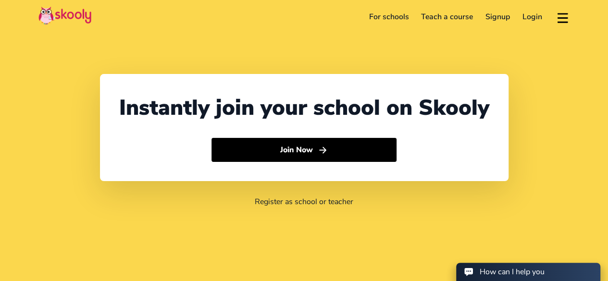
click at [548, 15] on div "Download app Contact support English" at bounding box center [559, 17] width 22 height 16
click at [545, 17] on link "Login" at bounding box center [532, 16] width 32 height 15
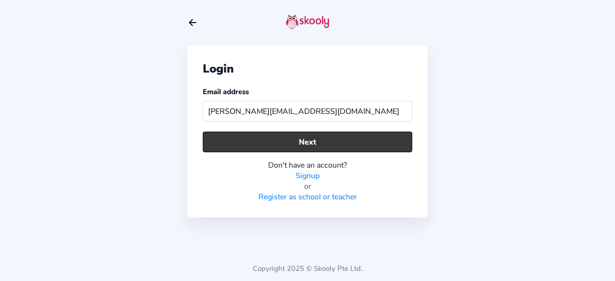
type input "[PERSON_NAME][EMAIL_ADDRESS][DOMAIN_NAME]"
click at [324, 136] on button "Next" at bounding box center [308, 142] width 210 height 21
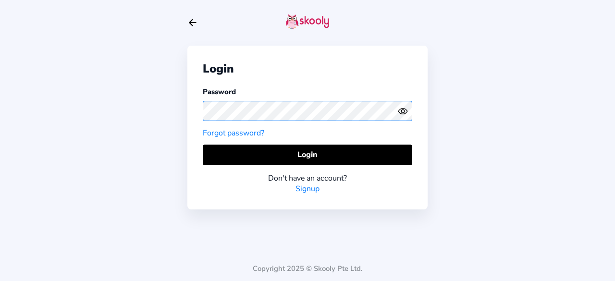
click at [398, 112] on div at bounding box center [308, 111] width 210 height 28
click at [400, 111] on icon "Eye" at bounding box center [403, 111] width 10 height 10
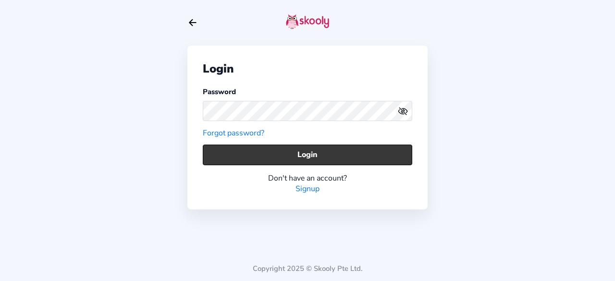
click at [376, 159] on button "Login" at bounding box center [308, 155] width 210 height 21
